Goal: Task Accomplishment & Management: Use online tool/utility

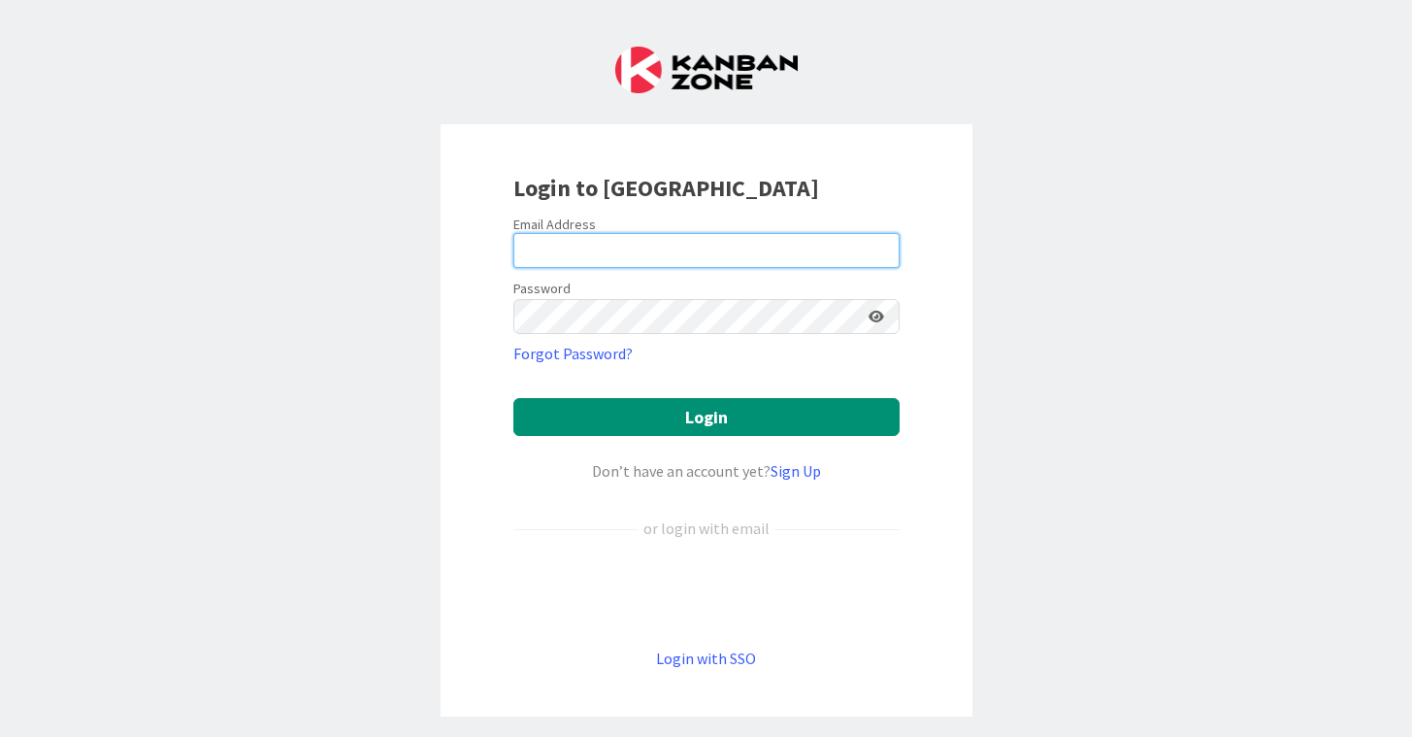
click at [586, 257] on input "email" at bounding box center [706, 250] width 386 height 35
type input "[PERSON_NAME][EMAIL_ADDRESS][PERSON_NAME][DOMAIN_NAME]"
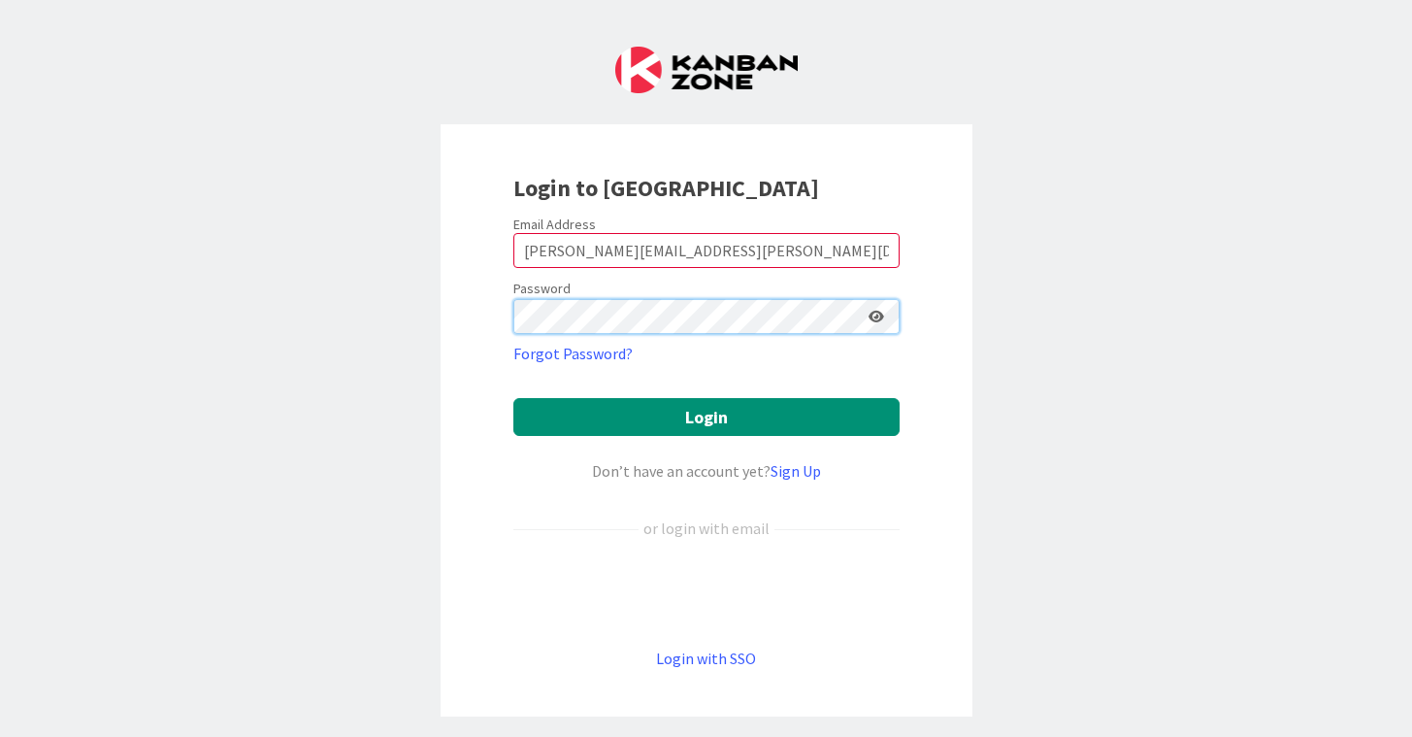
click at [513, 398] on button "Login" at bounding box center [706, 417] width 386 height 38
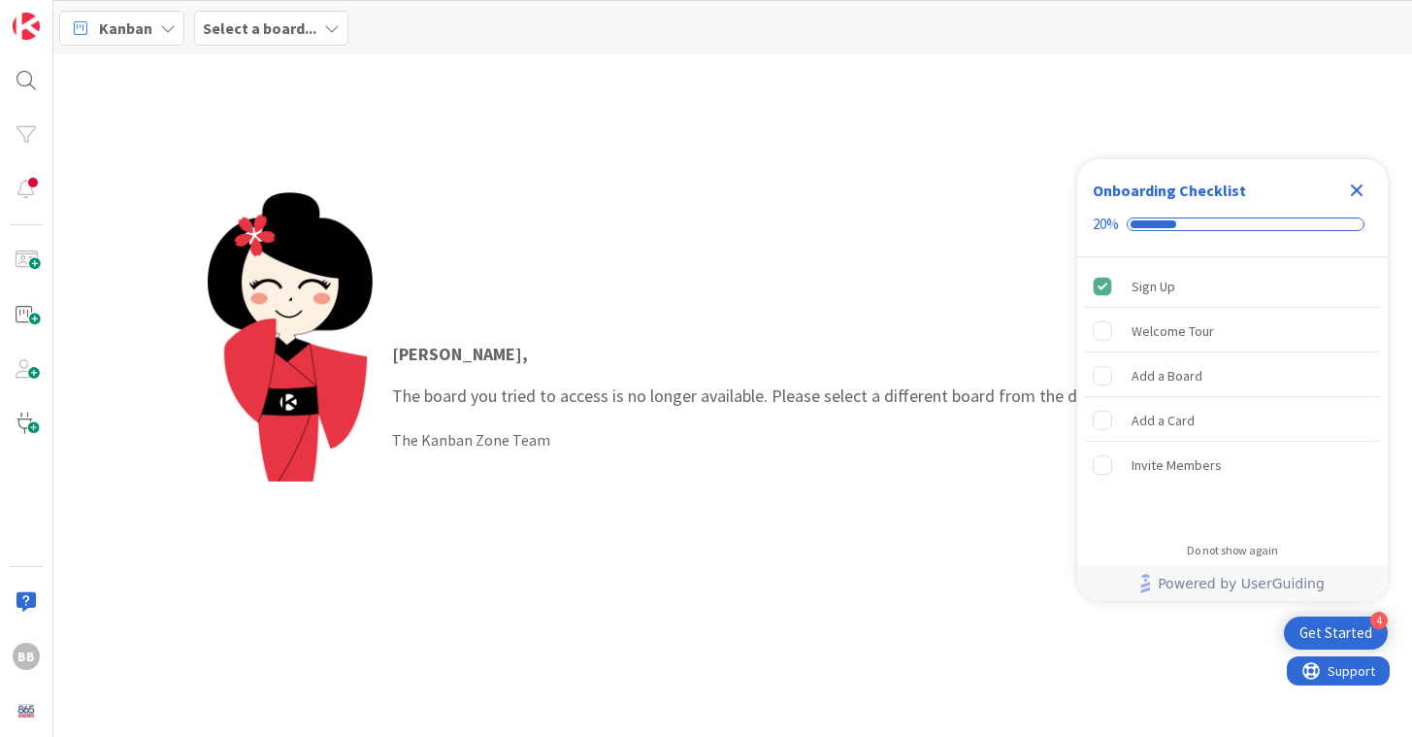
click at [1354, 191] on icon "Close Checklist" at bounding box center [1357, 190] width 13 height 13
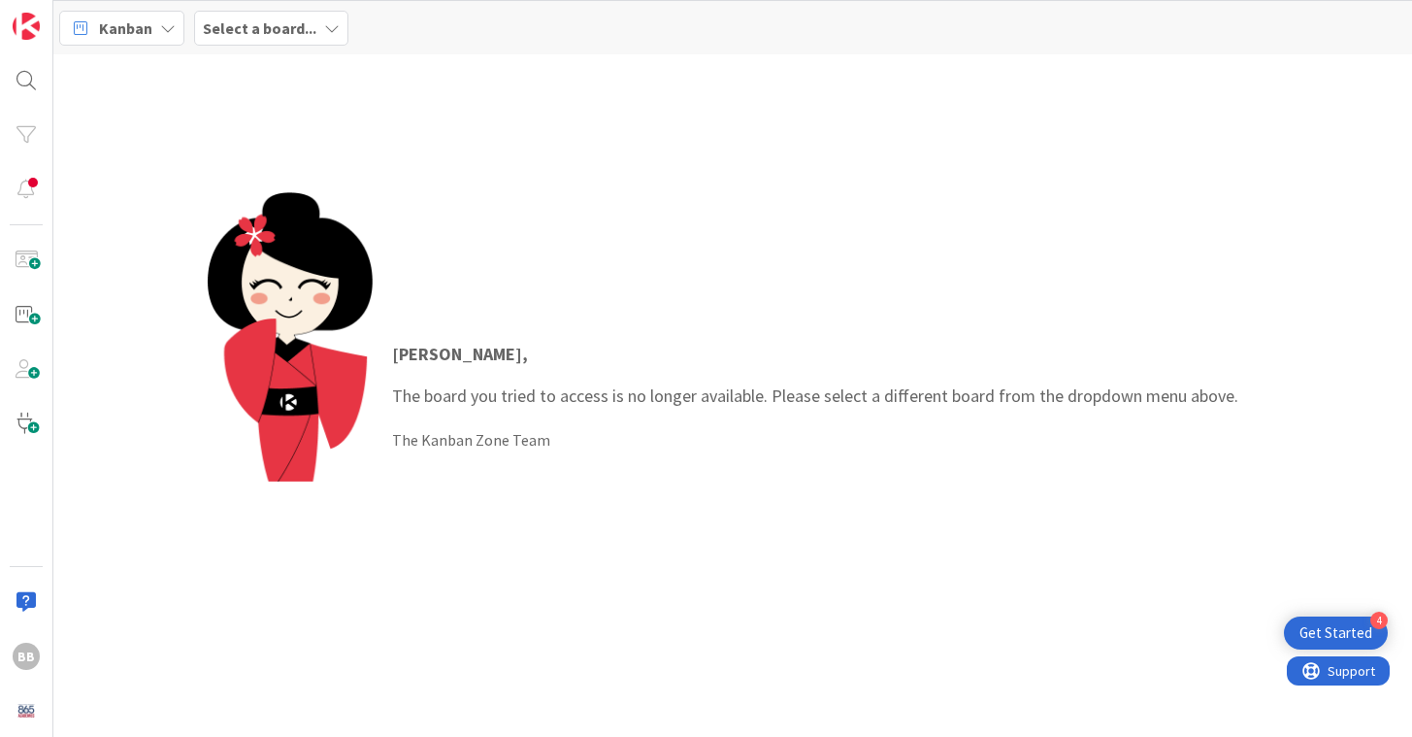
click at [331, 29] on icon at bounding box center [332, 28] width 16 height 16
